Goal: Use online tool/utility

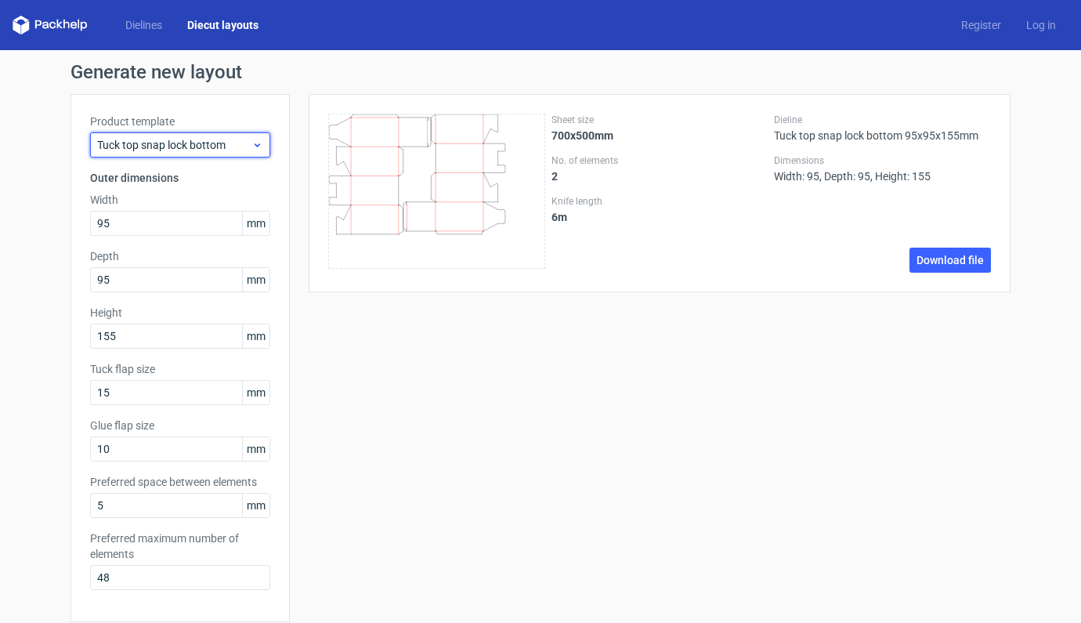
click at [256, 143] on icon at bounding box center [257, 145] width 12 height 13
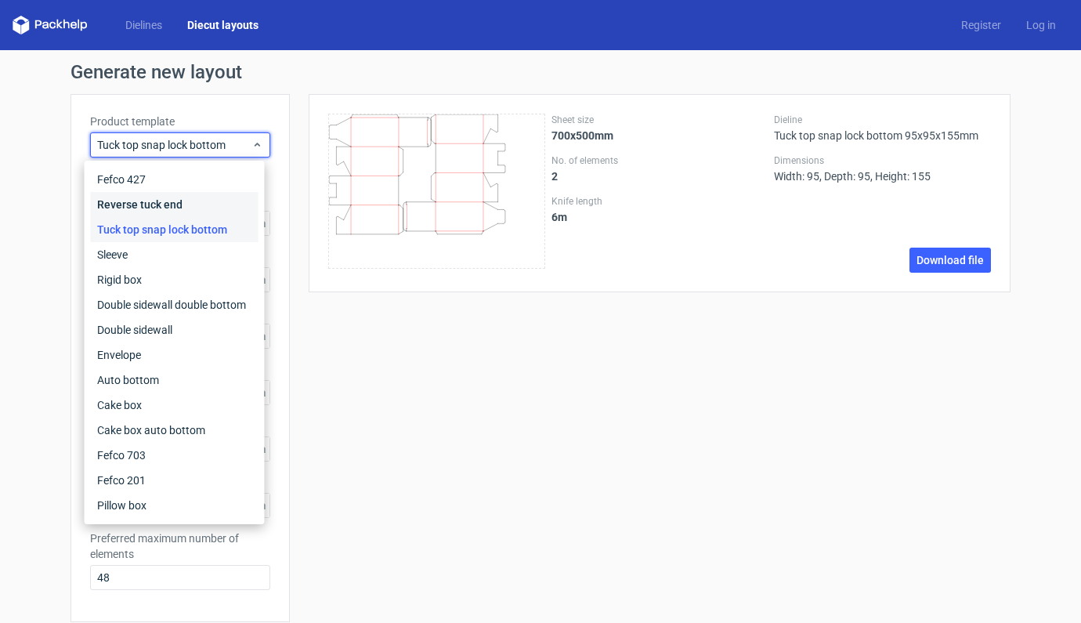
click at [171, 204] on div "Reverse tuck end" at bounding box center [175, 204] width 168 height 25
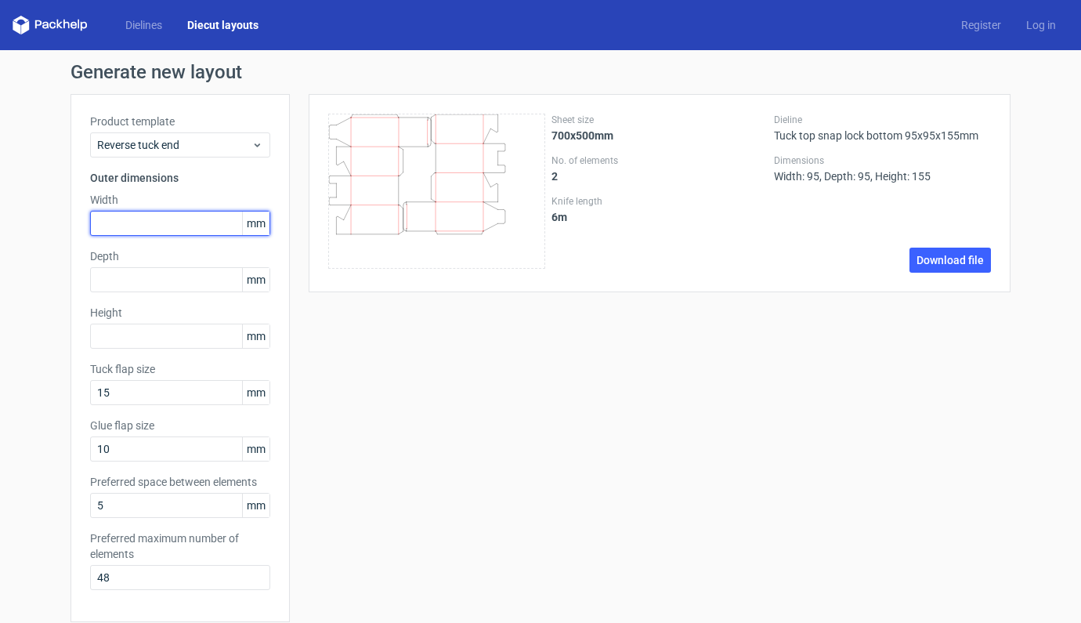
click at [146, 220] on input "text" at bounding box center [180, 223] width 180 height 25
type input "64"
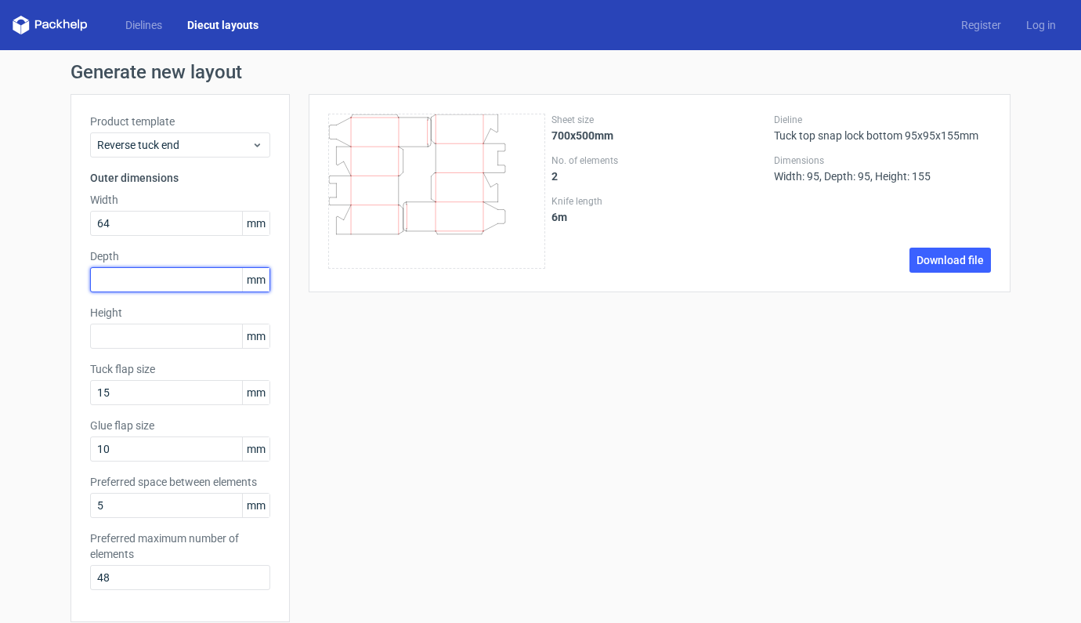
click at [122, 284] on input "text" at bounding box center [180, 279] width 180 height 25
type input "63"
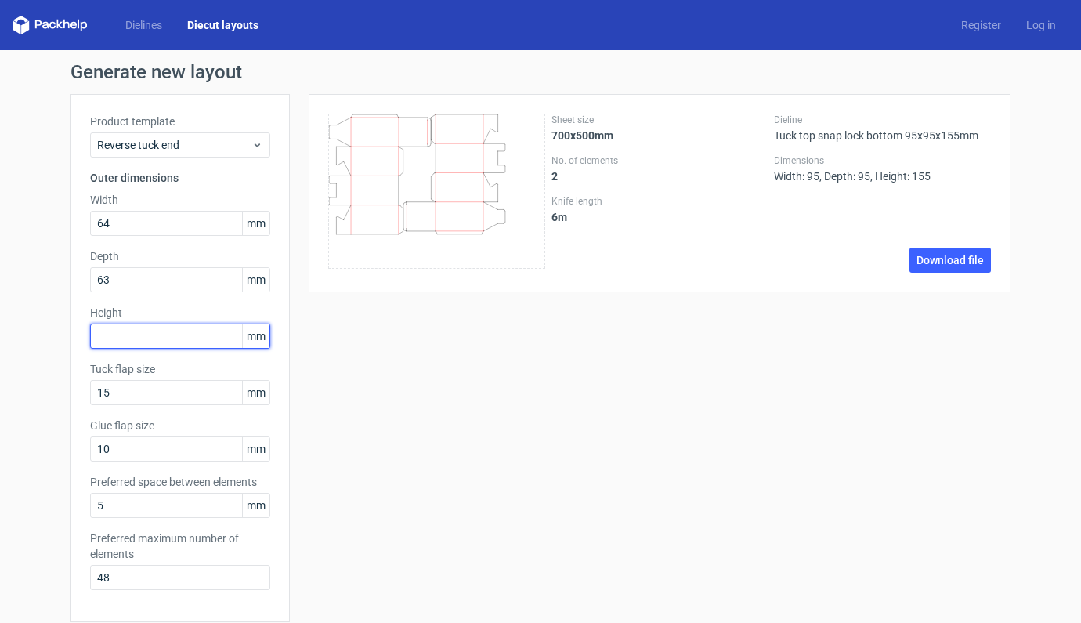
click at [124, 332] on input "text" at bounding box center [180, 335] width 180 height 25
type input "102"
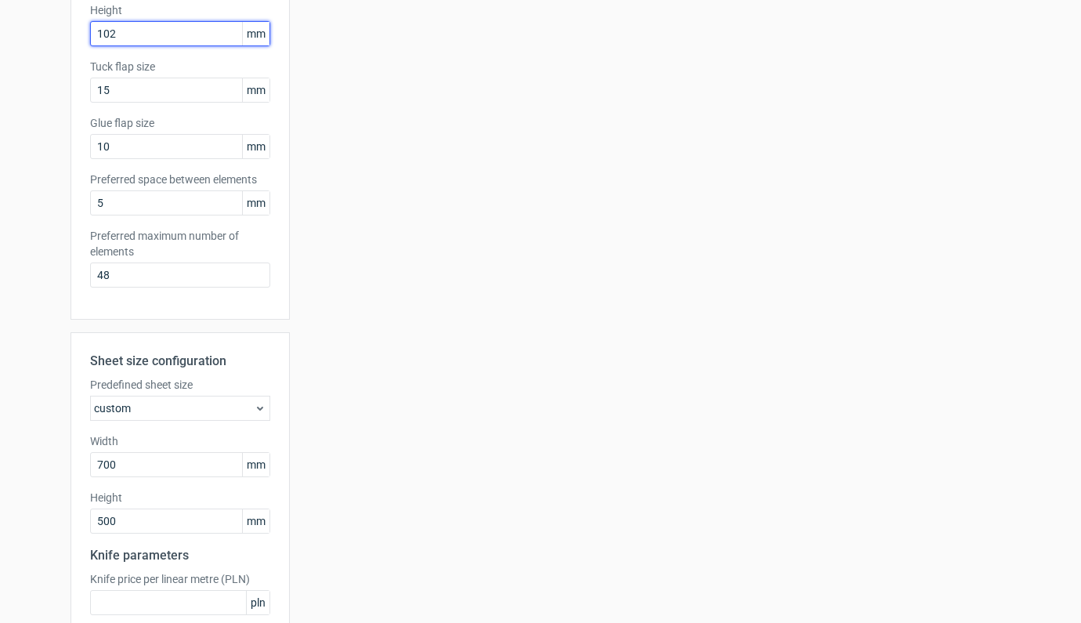
scroll to position [446, 0]
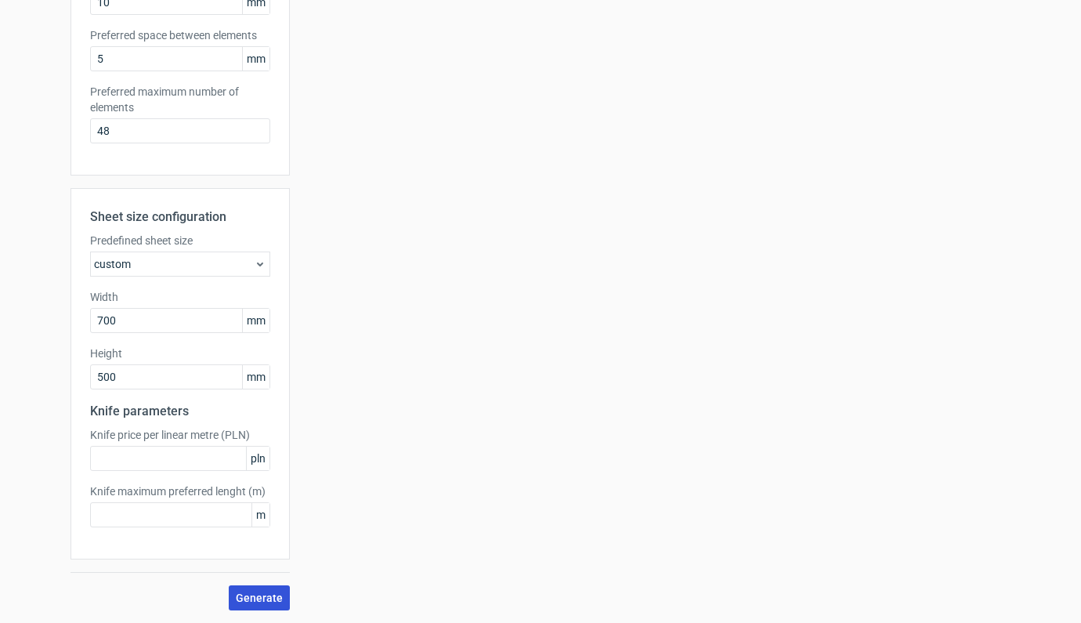
click at [240, 604] on button "Generate" at bounding box center [259, 597] width 61 height 25
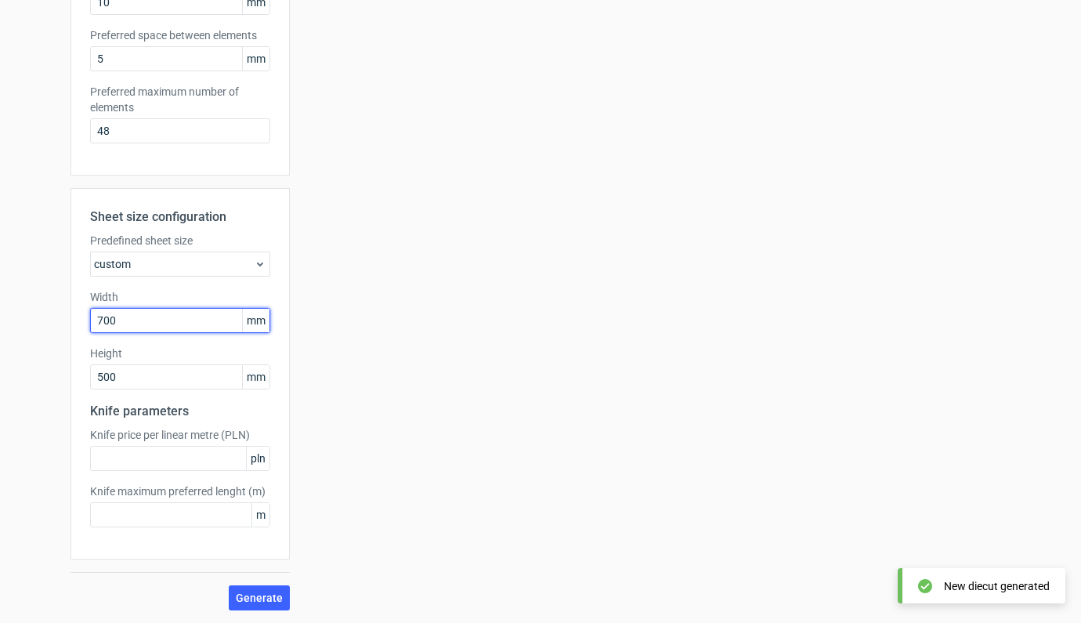
drag, startPoint x: 176, startPoint y: 318, endPoint x: 36, endPoint y: 319, distance: 140.2
click at [36, 319] on div "Generate new layout Product template Reverse tuck end Outer dimensions Width 64…" at bounding box center [540, 113] width 1081 height 1019
type input "1000"
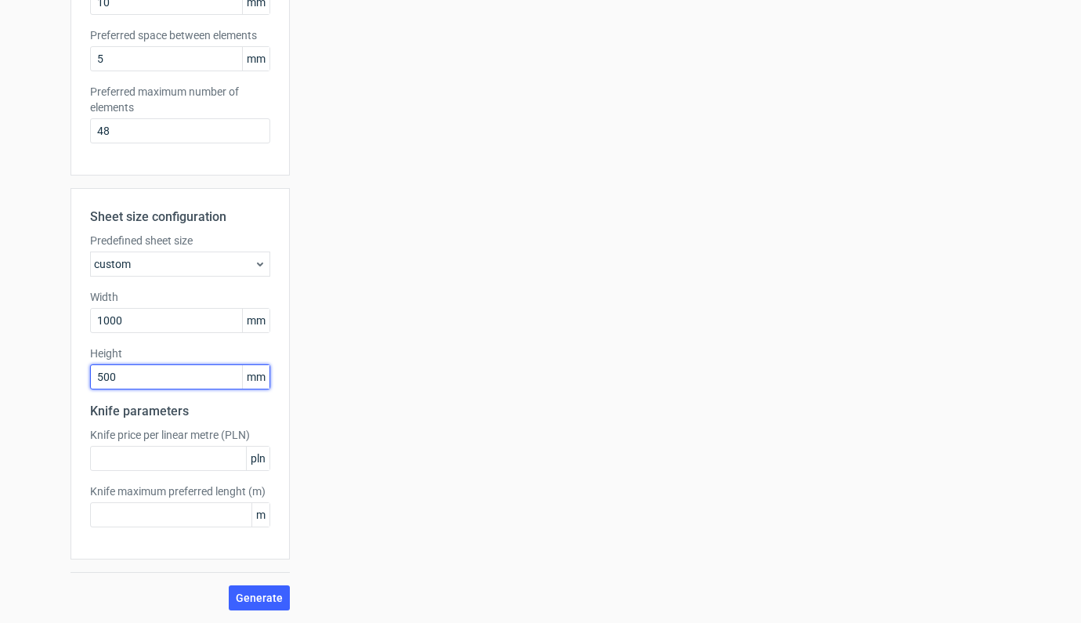
drag, startPoint x: 145, startPoint y: 376, endPoint x: 29, endPoint y: 378, distance: 115.9
click at [29, 378] on div "Generate new layout Product template Reverse tuck end Outer dimensions Width 64…" at bounding box center [540, 113] width 1081 height 1019
type input "700"
click at [253, 596] on span "Generate" at bounding box center [259, 597] width 47 height 11
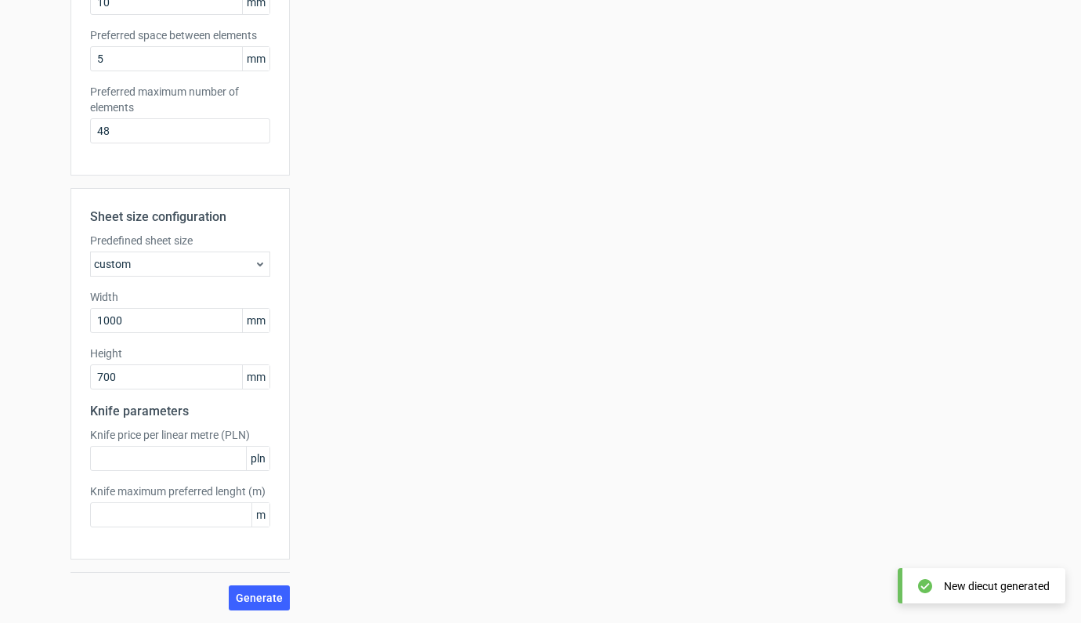
scroll to position [0, 0]
